Goal: Information Seeking & Learning: Learn about a topic

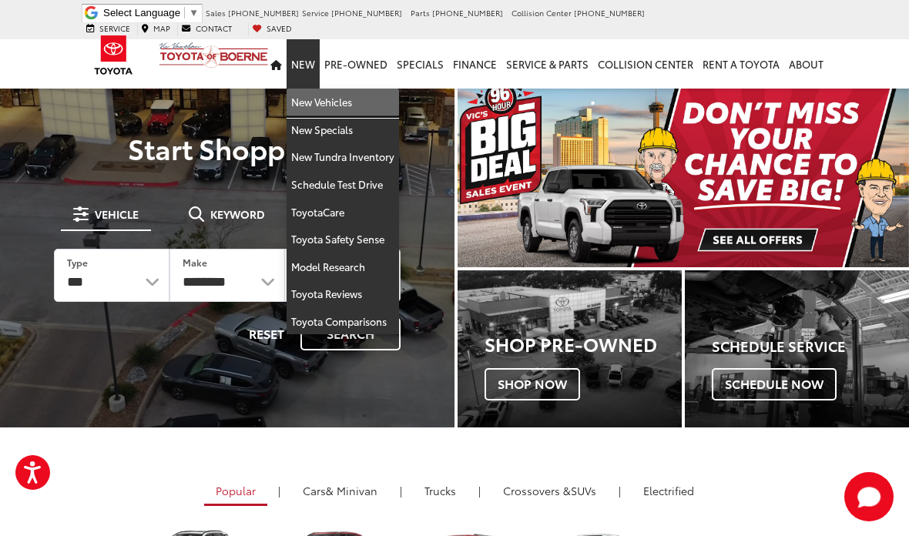
click at [379, 90] on link "New Vehicles" at bounding box center [343, 103] width 112 height 28
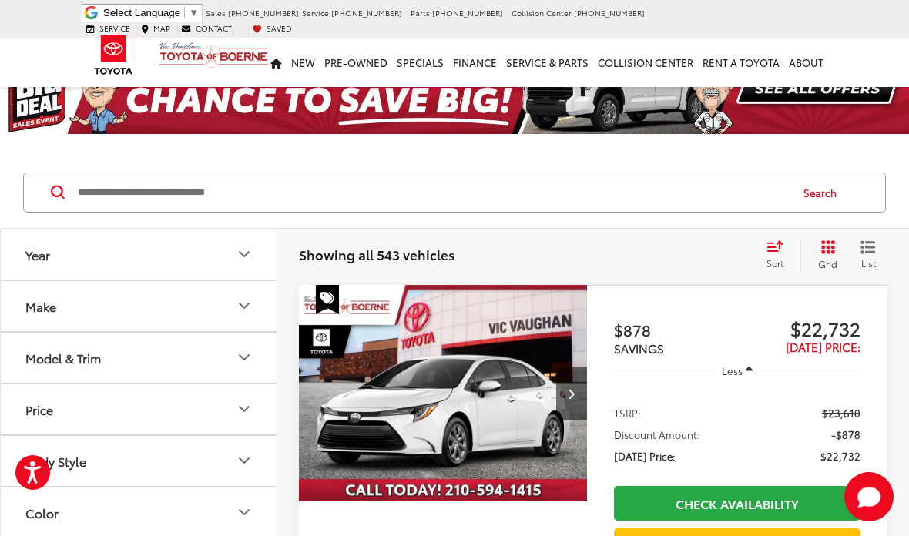
scroll to position [53, 0]
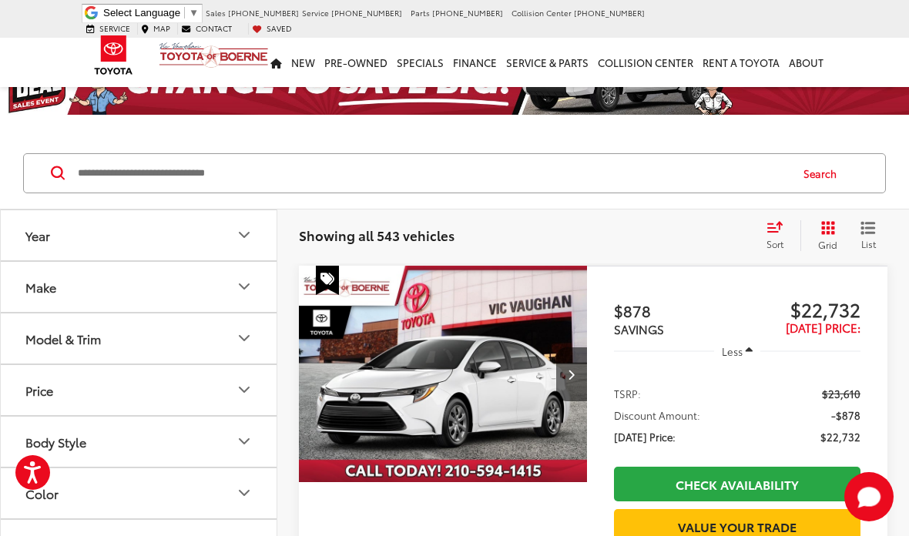
click at [448, 176] on input "Search by Make, Model, or Keyword" at bounding box center [432, 173] width 713 height 37
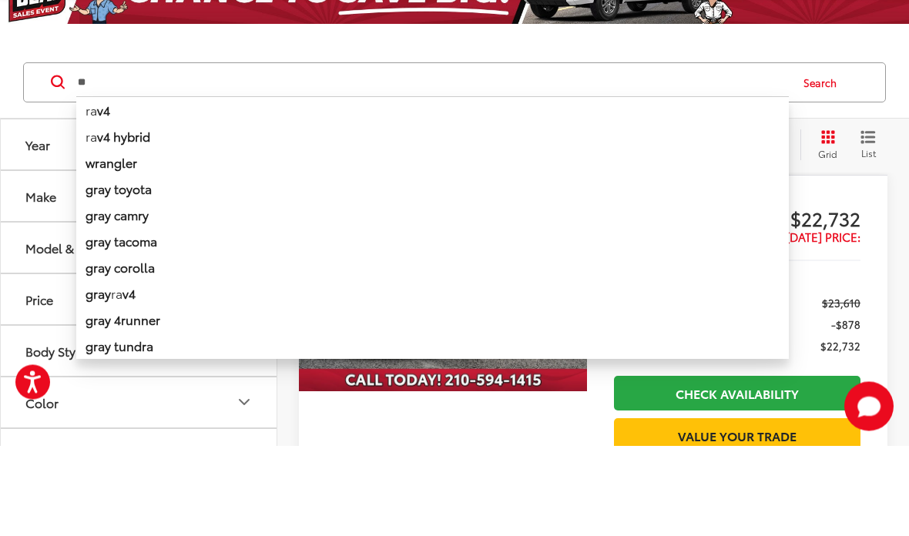
click at [150, 218] on b "v4 hybrid" at bounding box center [123, 227] width 53 height 18
type input "**********"
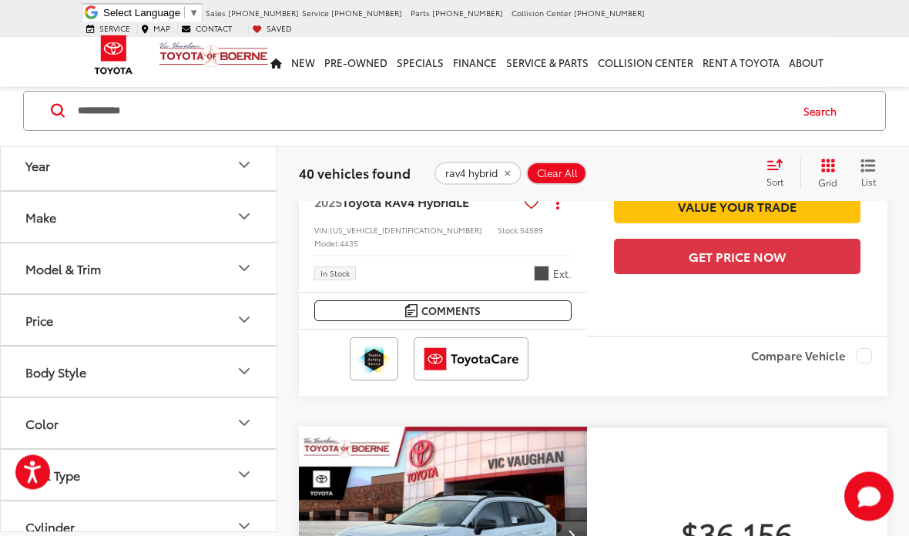
scroll to position [3097, 0]
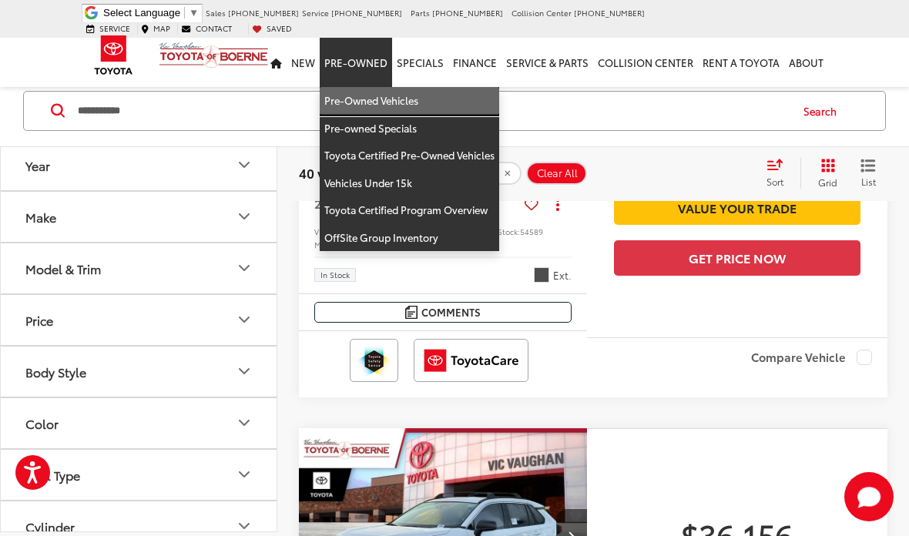
click at [360, 87] on link "Pre-Owned Vehicles" at bounding box center [409, 101] width 179 height 28
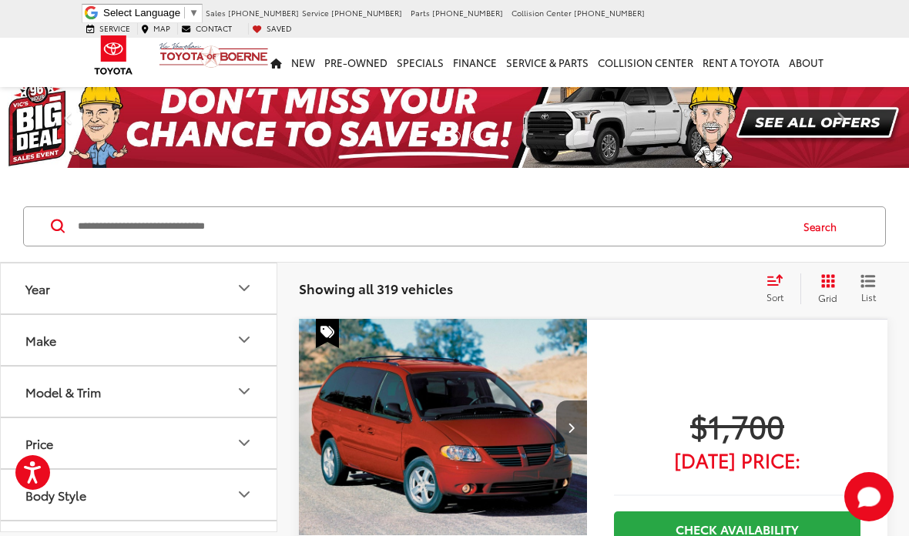
click at [503, 243] on input "Search by Make, Model, or Keyword" at bounding box center [432, 226] width 713 height 37
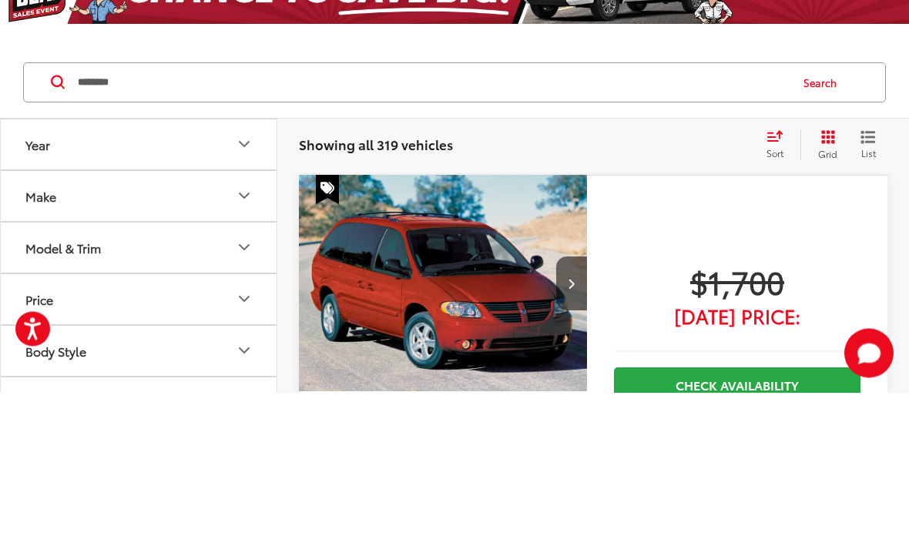
click at [827, 168] on p at bounding box center [454, 175] width 909 height 15
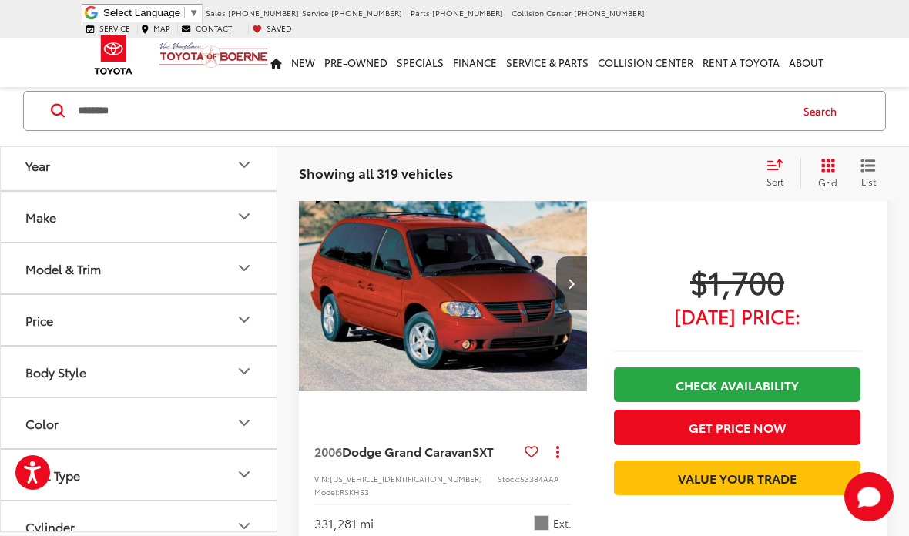
click at [823, 113] on button "Search" at bounding box center [824, 111] width 70 height 39
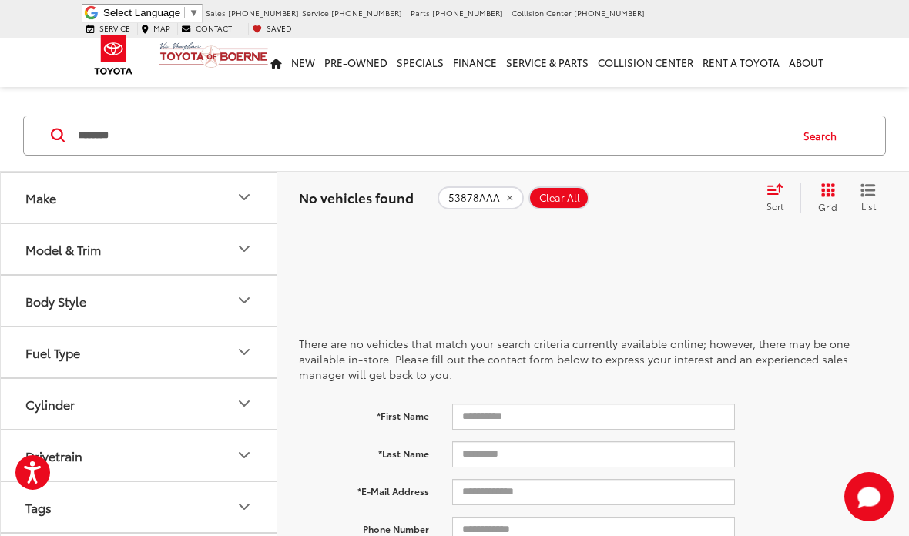
click at [717, 132] on input "********" at bounding box center [432, 135] width 713 height 37
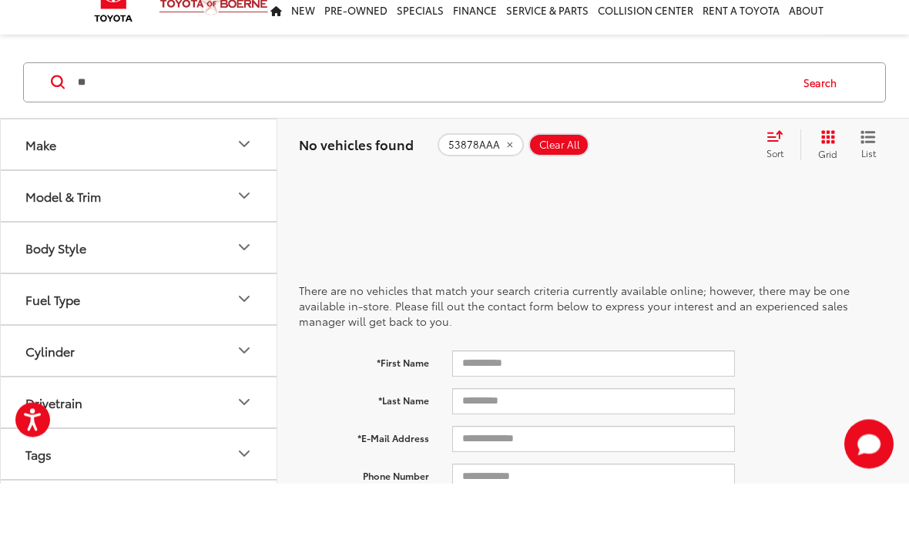
type input "*"
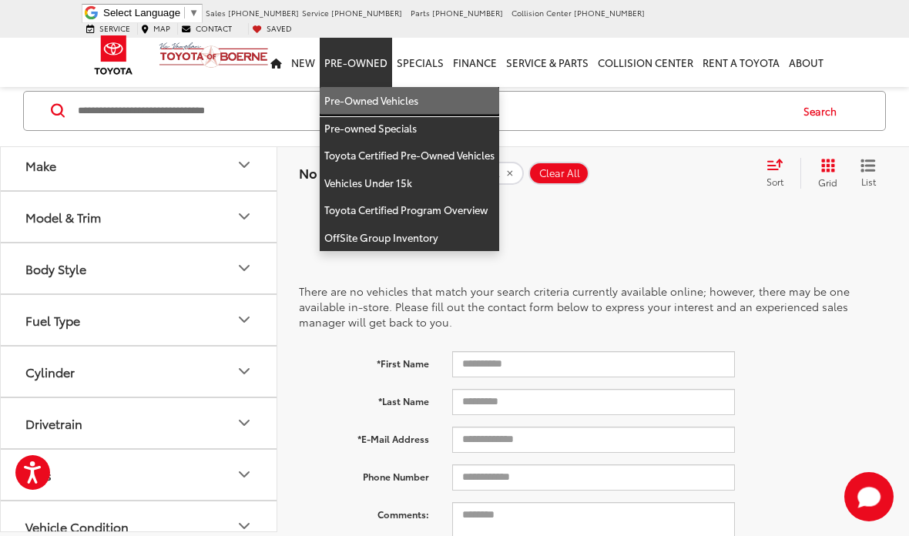
click at [398, 94] on link "Pre-Owned Vehicles" at bounding box center [409, 101] width 179 height 28
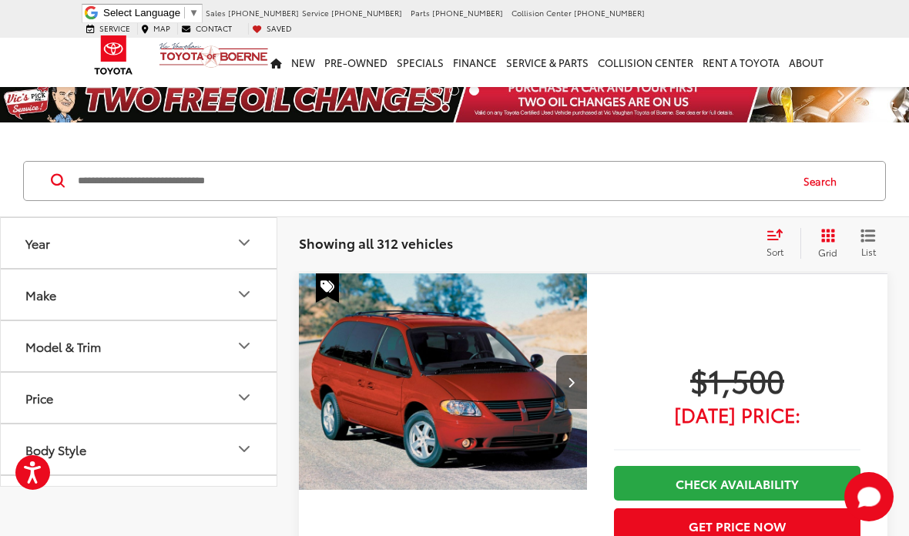
click at [668, 241] on div "Showing all 312 vehicles Clear All + 0" at bounding box center [526, 243] width 454 height 15
click at [686, 190] on input "Search by Make, Model, or Keyword" at bounding box center [432, 181] width 713 height 37
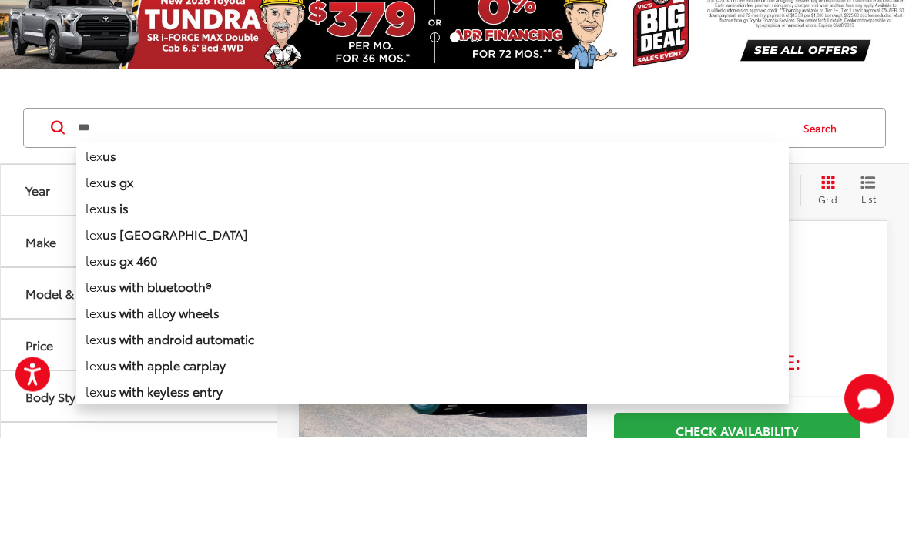
click at [112, 240] on li "lex us" at bounding box center [432, 253] width 713 height 27
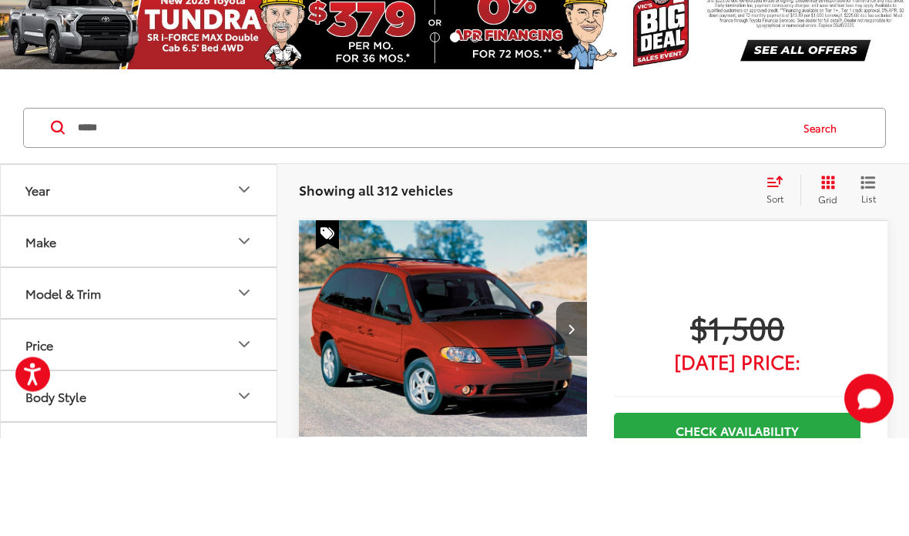
scroll to position [99, 0]
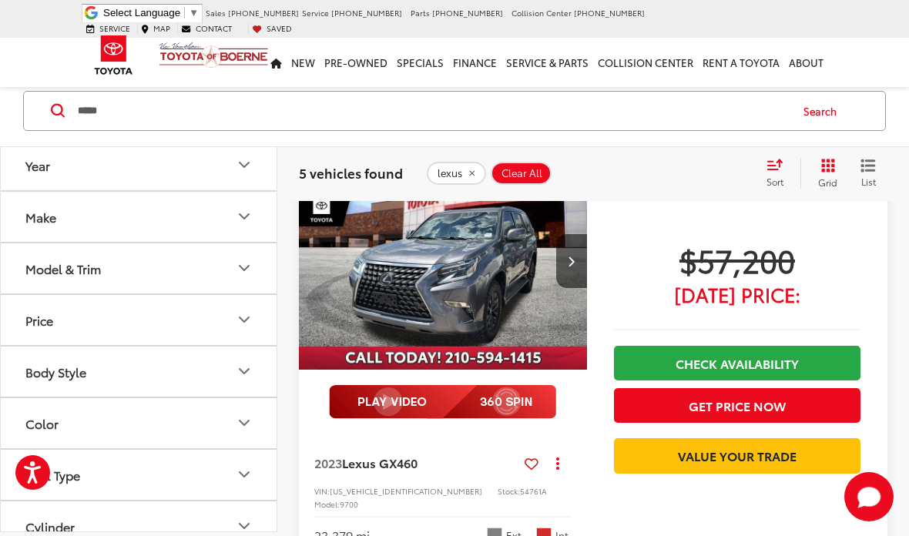
scroll to position [1309, 0]
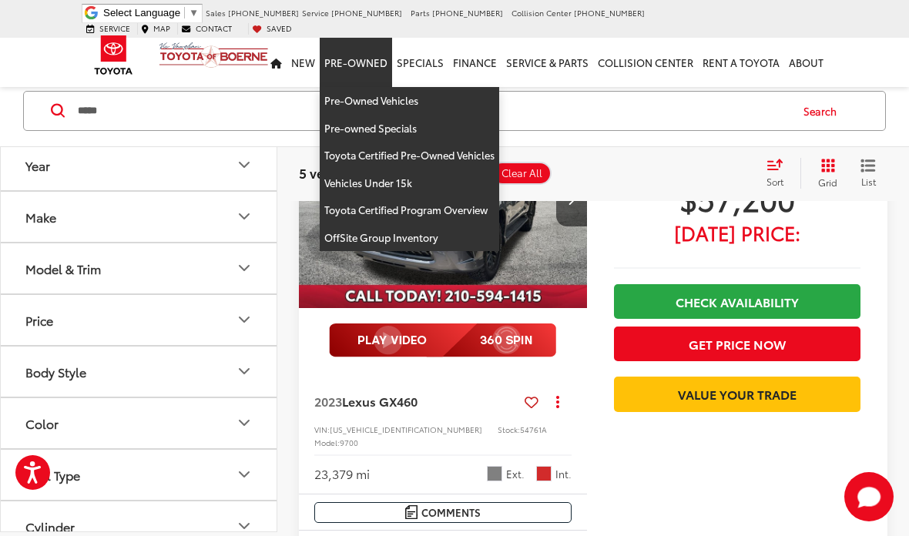
click at [233, 119] on input "*****" at bounding box center [432, 110] width 713 height 37
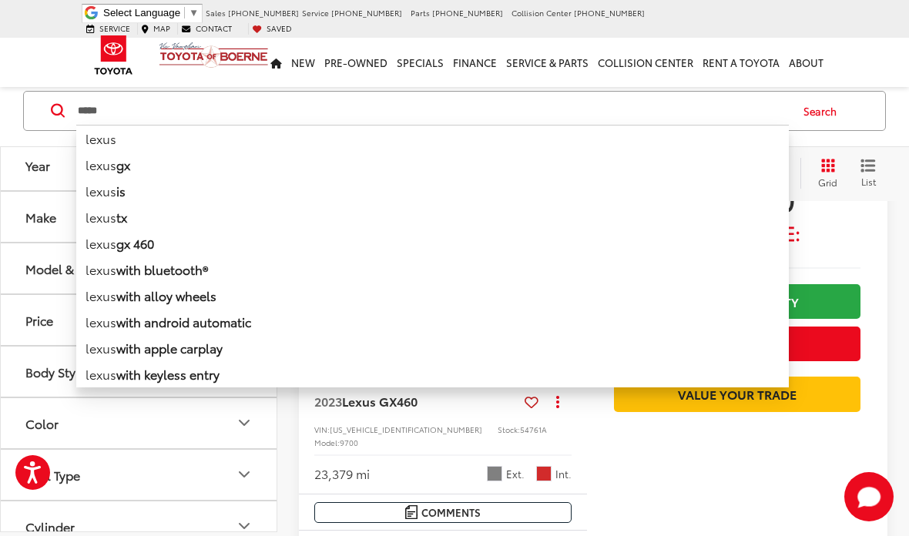
scroll to position [1308, 0]
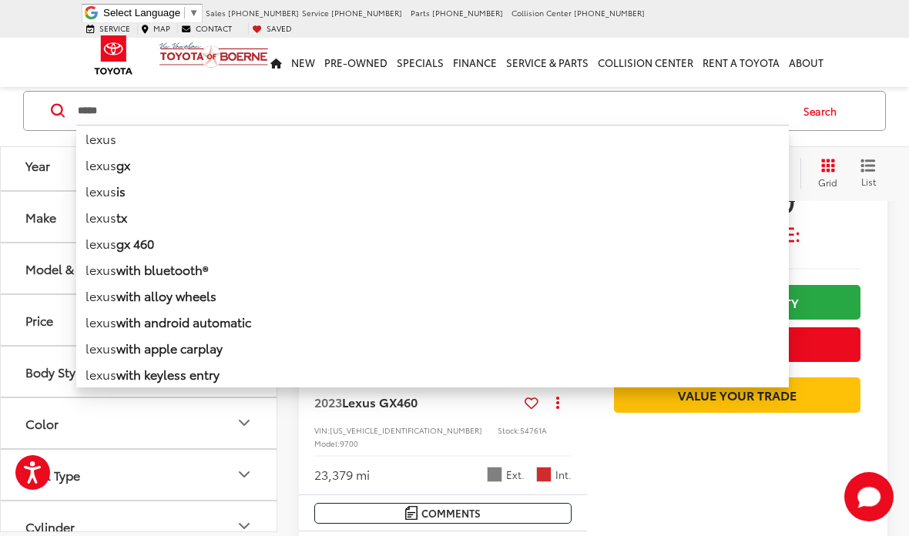
click at [246, 105] on input "*****" at bounding box center [432, 110] width 713 height 37
type input "*"
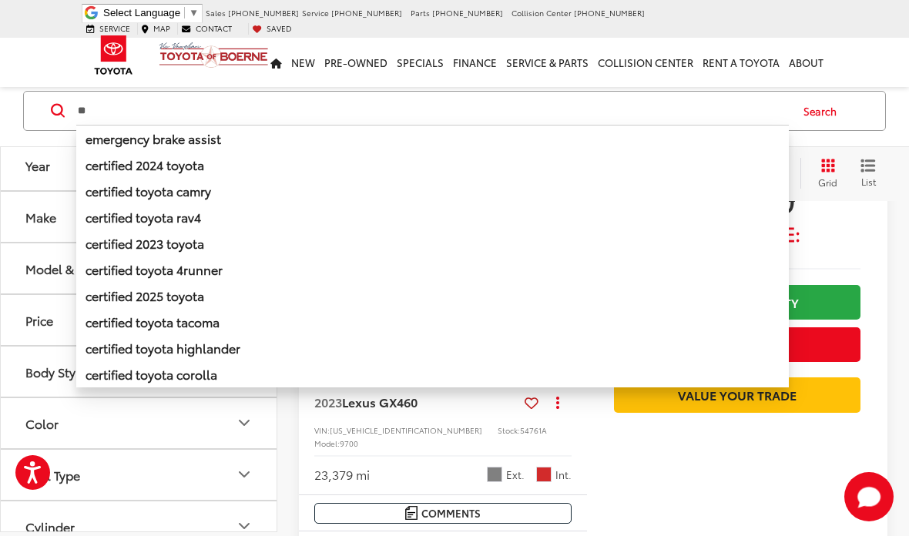
type input "*"
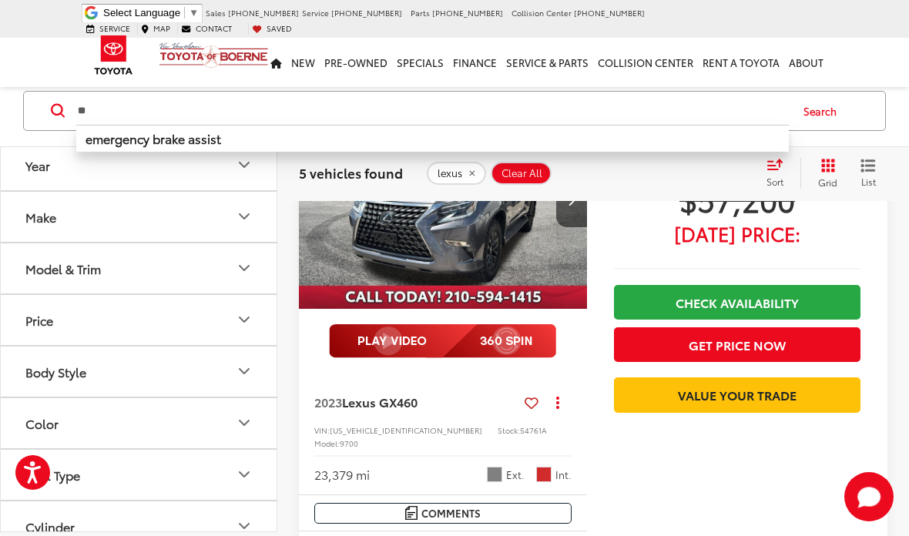
type input "*"
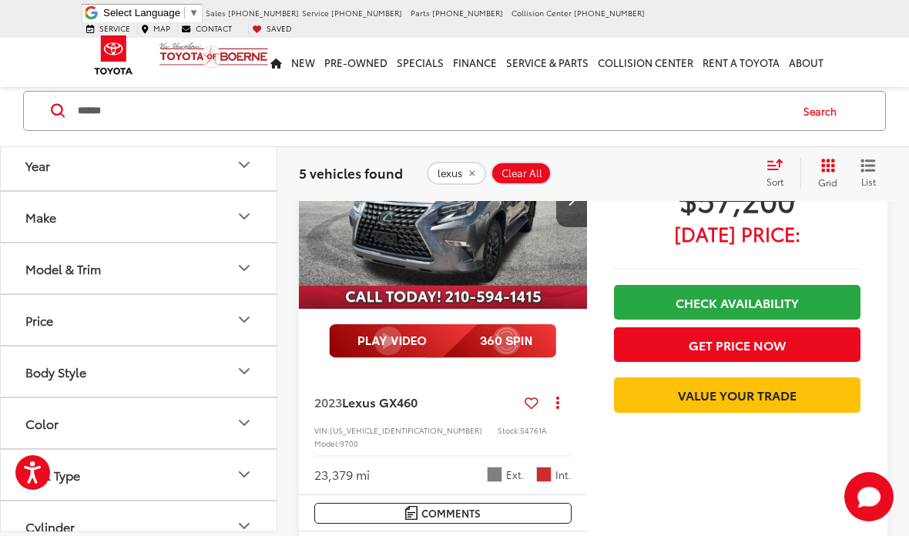
type input "******"
click at [827, 113] on button "Search" at bounding box center [824, 111] width 70 height 39
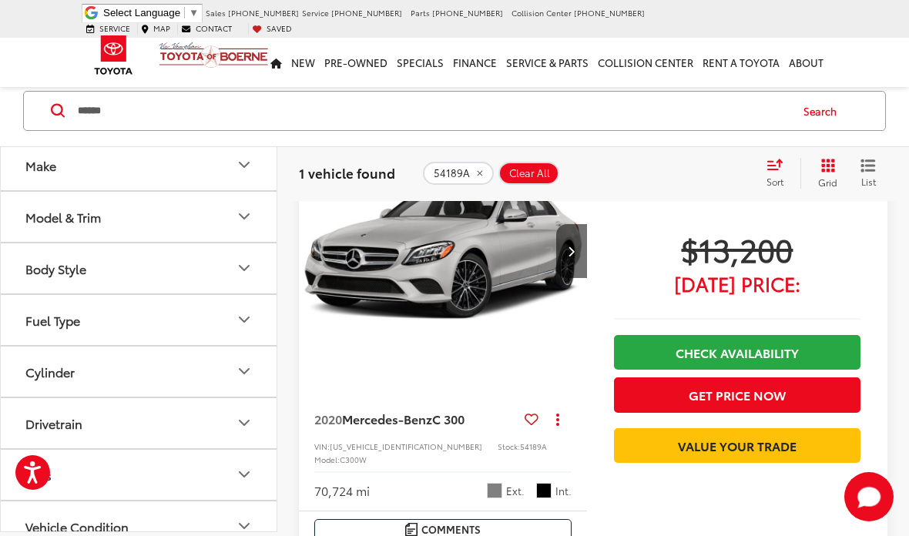
scroll to position [180, 0]
